Goal: Browse casually

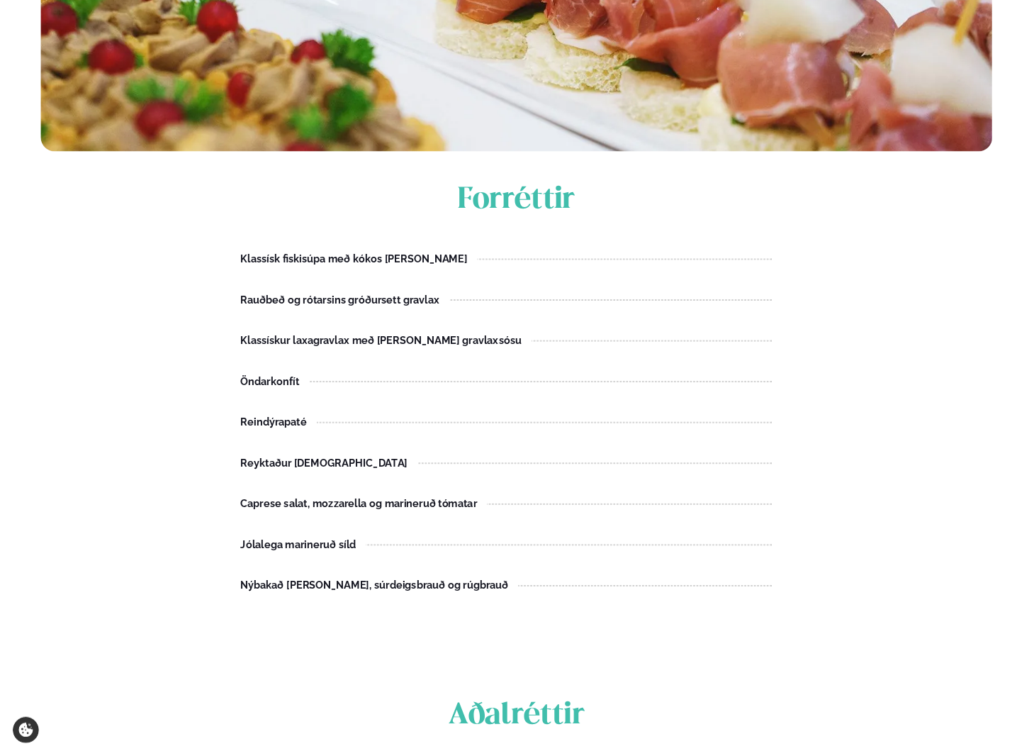
scroll to position [567, 0]
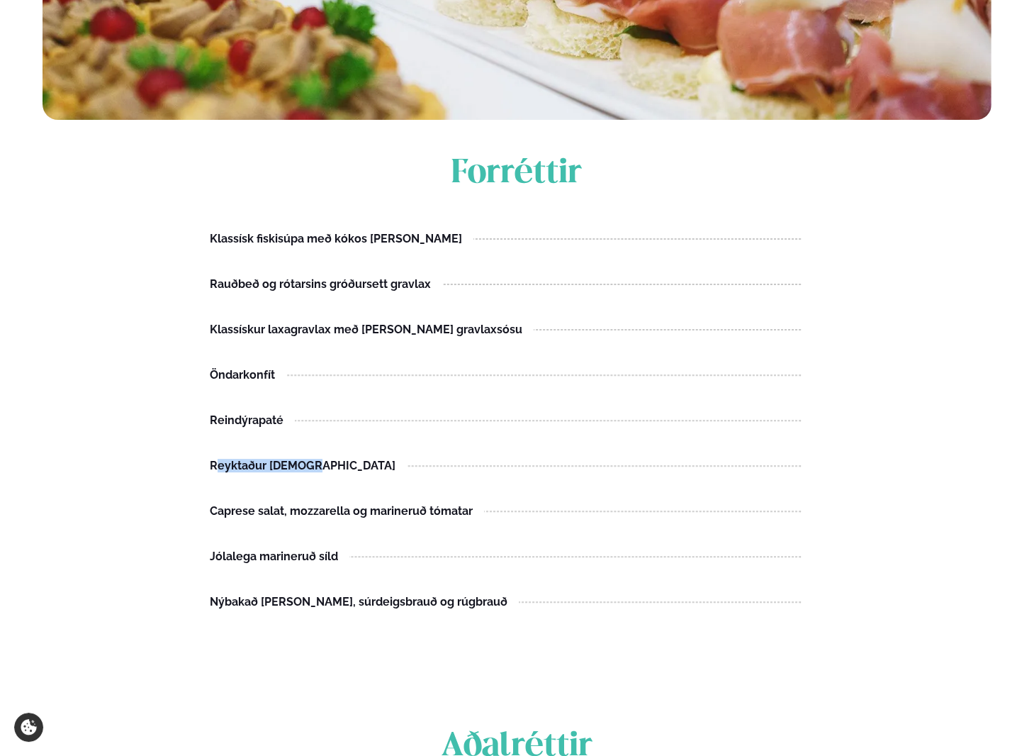
drag, startPoint x: 217, startPoint y: 468, endPoint x: 316, endPoint y: 469, distance: 99.2
click at [316, 469] on div "Reyktaður [DEMOGRAPHIC_DATA]" at bounding box center [308, 465] width 197 height 11
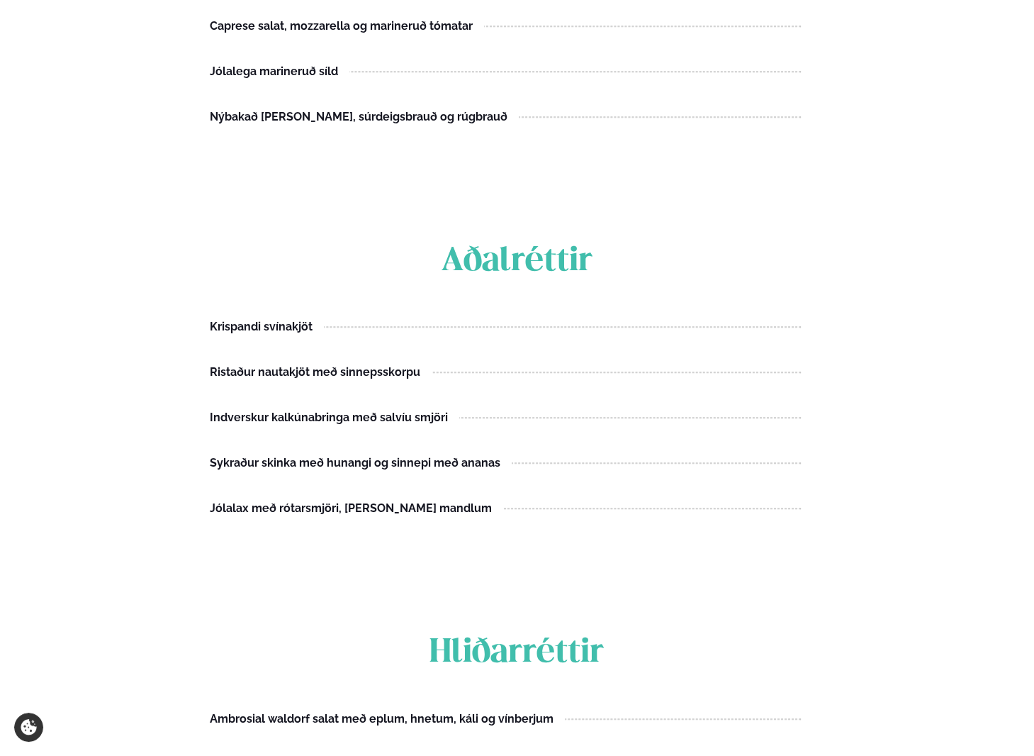
scroll to position [1063, 0]
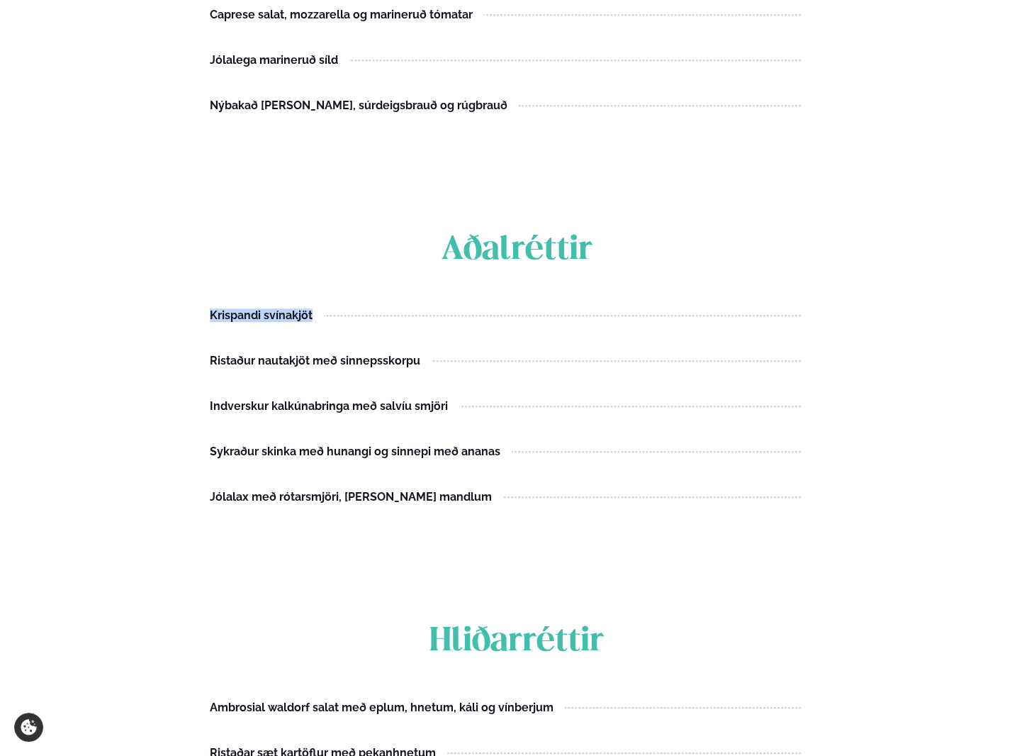
drag, startPoint x: 208, startPoint y: 315, endPoint x: 332, endPoint y: 321, distance: 124.2
click at [332, 321] on main "Heimasíða / Þjónusta / Veitingar / Jólamatseðill 2024 Jólamatseðill 2024 Frá 9.…" at bounding box center [517, 710] width 1034 height 3546
click at [213, 366] on div "Ristaður nautakjöt með sinnepsskorpu" at bounding box center [315, 360] width 210 height 11
drag, startPoint x: 296, startPoint y: 453, endPoint x: 210, endPoint y: 451, distance: 85.8
click at [210, 451] on div "Sykraður skinka með hunangi og sinnepi með ananas" at bounding box center [355, 451] width 291 height 11
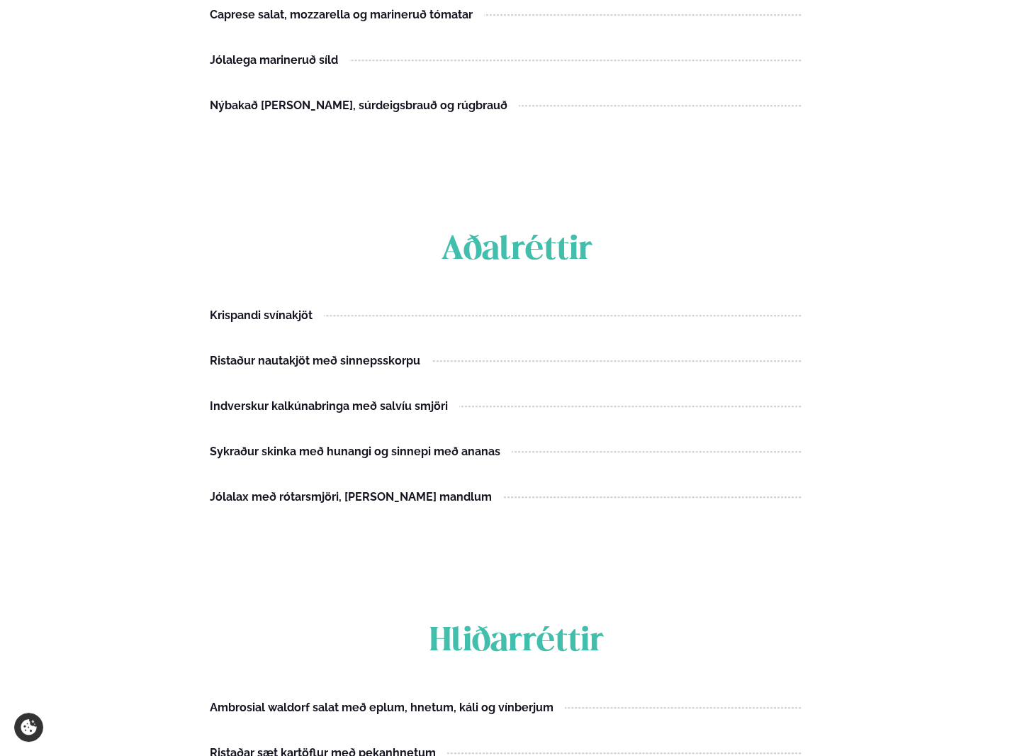
click at [179, 467] on main "Heimasíða / Þjónusta / Veitingar / Jólamatseðill 2024 Jólamatseðill 2024 Frá 9.…" at bounding box center [517, 710] width 1034 height 3546
drag, startPoint x: 497, startPoint y: 451, endPoint x: 192, endPoint y: 448, distance: 304.8
click at [192, 448] on main "Heimasíða / Þjónusta / Veitingar / Jólamatseðill 2024 Jólamatseðill 2024 Frá 9.…" at bounding box center [517, 710] width 1034 height 3546
click at [122, 462] on main "Heimasíða / Þjónusta / Veitingar / Jólamatseðill 2024 Jólamatseðill 2024 Frá 9.…" at bounding box center [517, 710] width 1034 height 3546
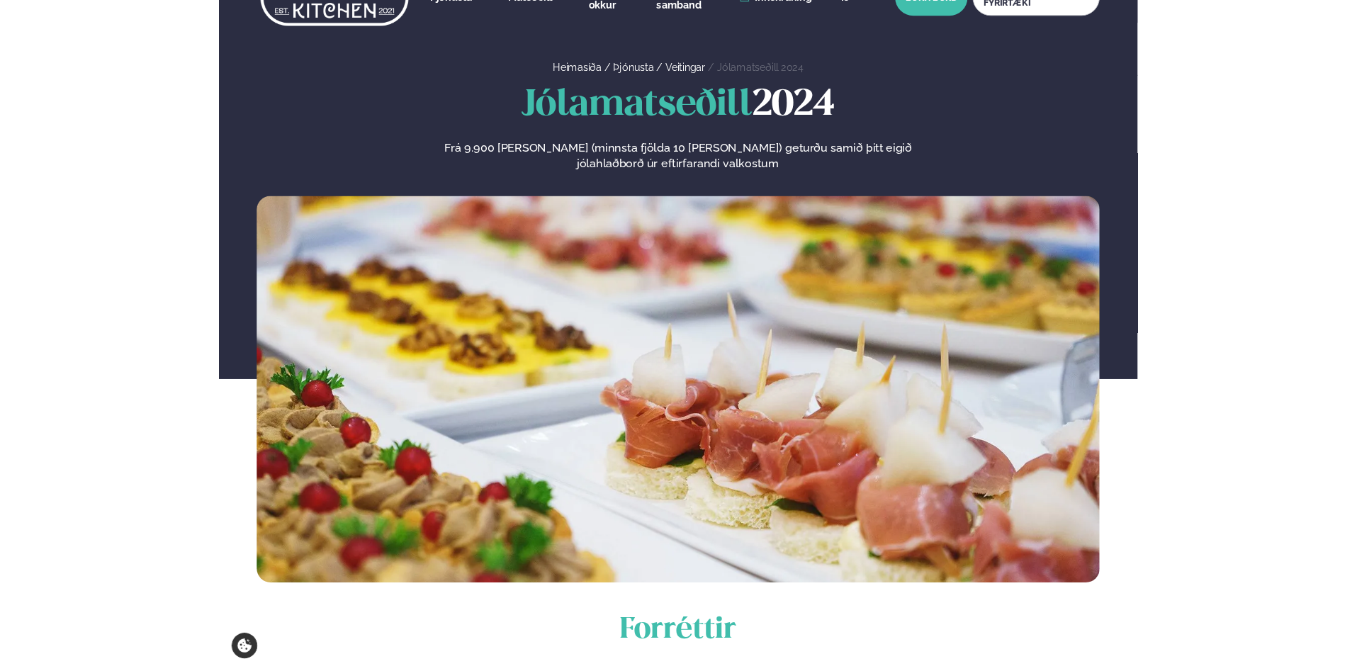
scroll to position [0, 0]
